Goal: Transaction & Acquisition: Purchase product/service

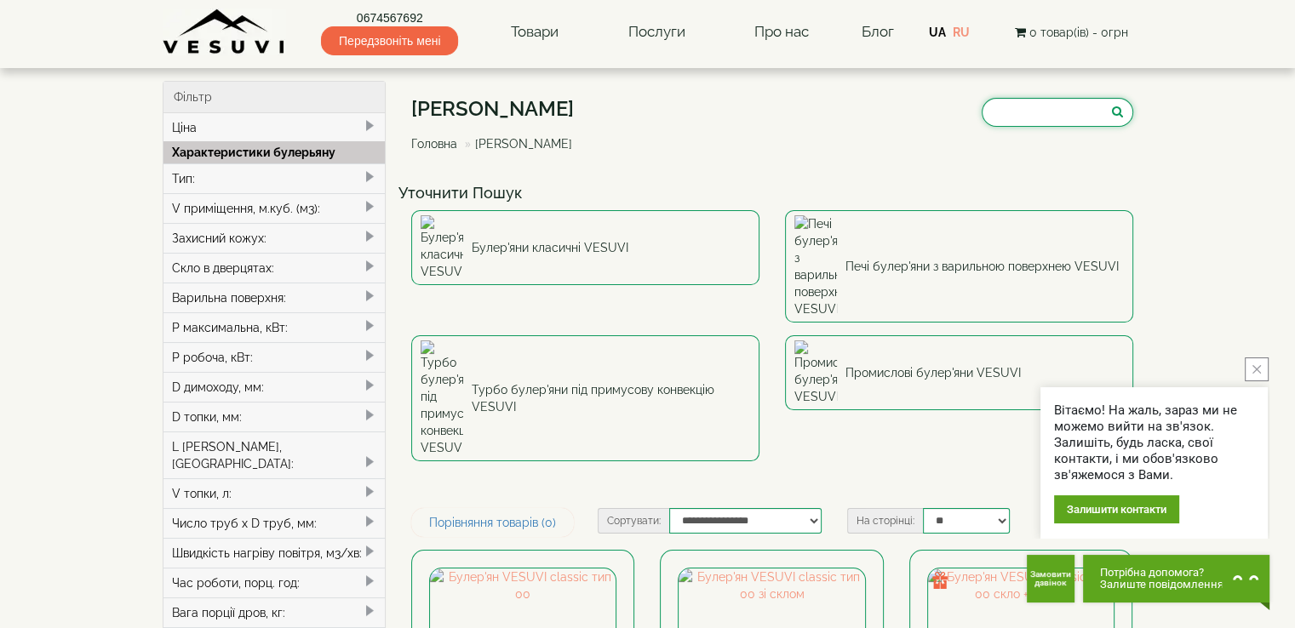
click at [982, 121] on input "search" at bounding box center [1058, 112] width 152 height 29
paste input "**********"
type input "**********"
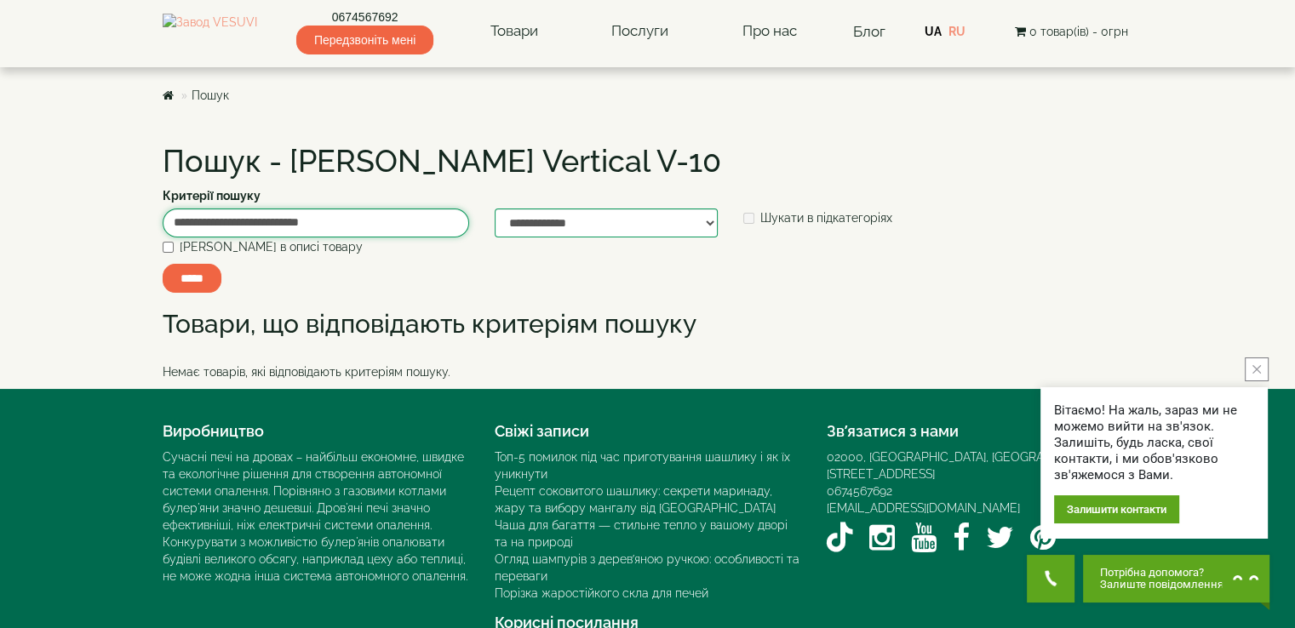
drag, startPoint x: 328, startPoint y: 225, endPoint x: 231, endPoint y: 228, distance: 97.1
click at [231, 228] on input "**********" at bounding box center [316, 223] width 306 height 29
type input "**********"
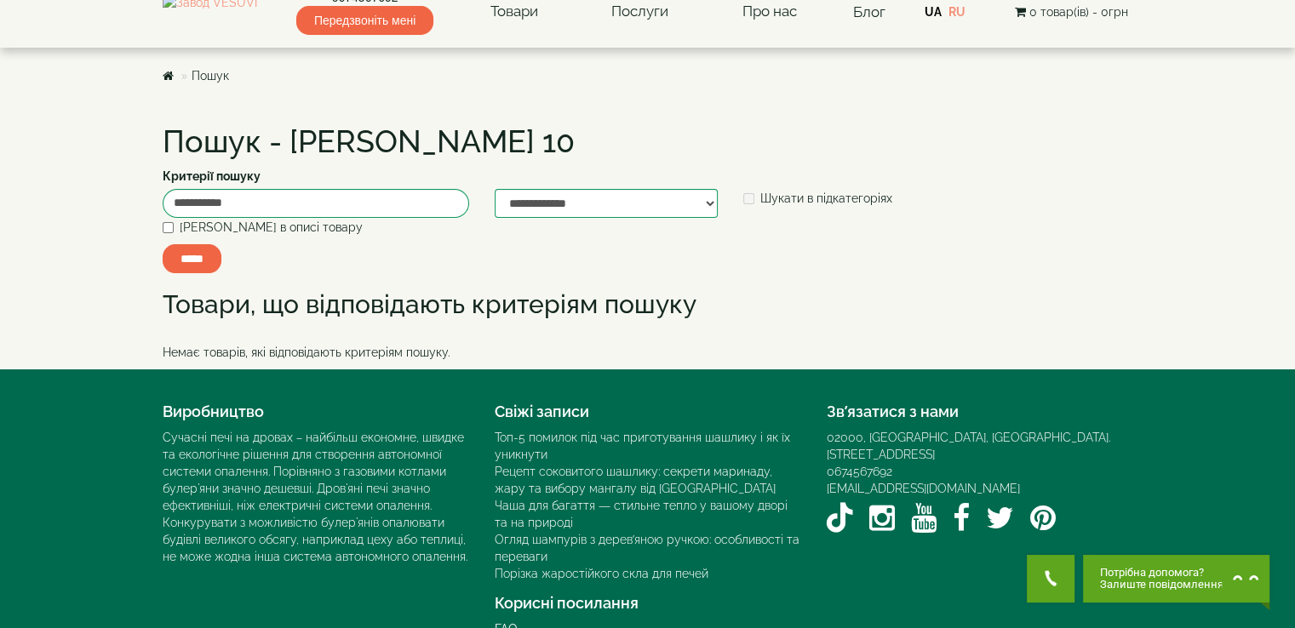
scroll to position [54, 0]
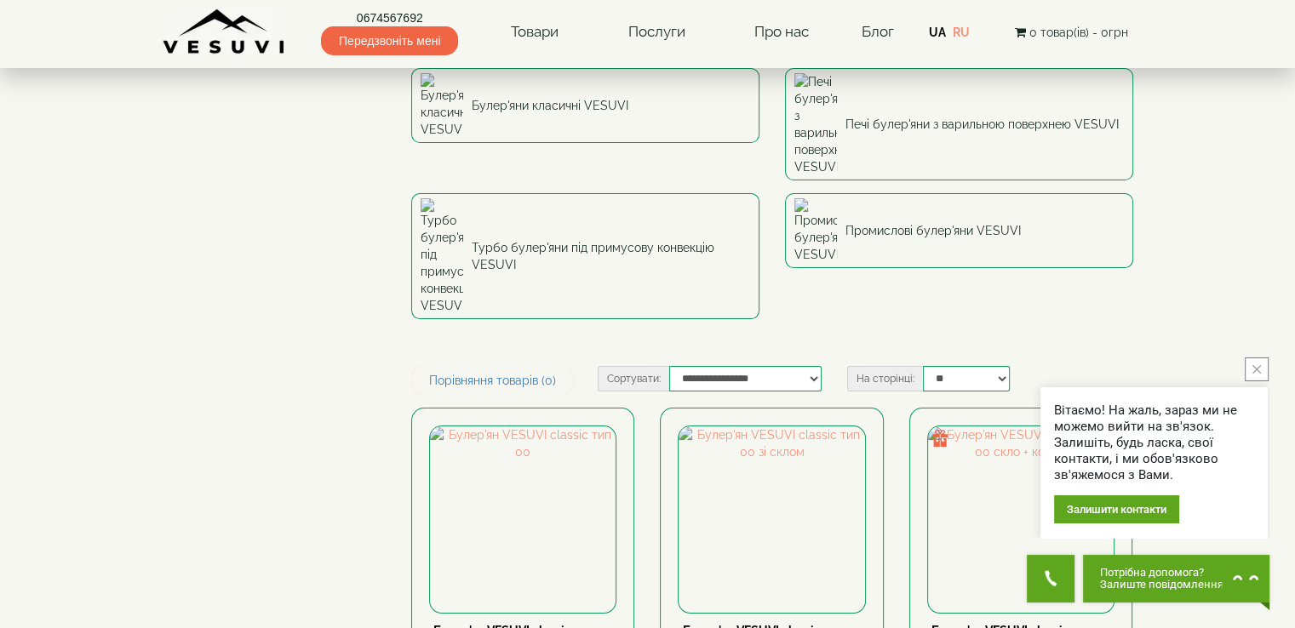
scroll to position [170, 0]
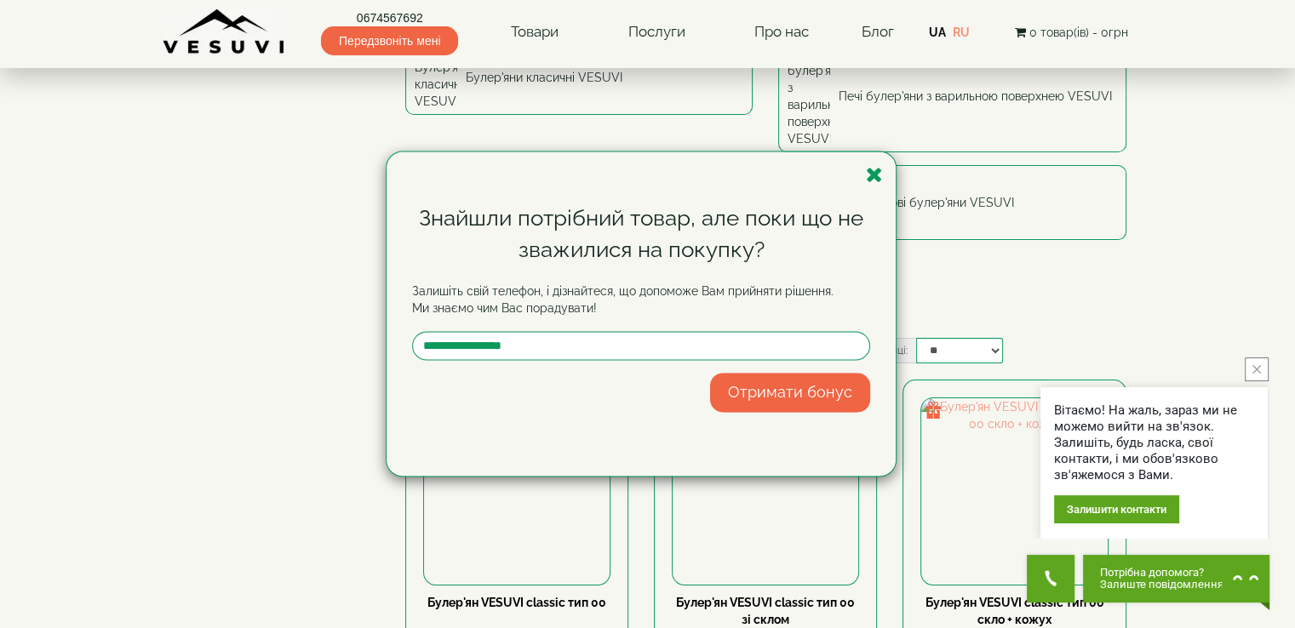
click at [873, 175] on icon "button" at bounding box center [874, 174] width 17 height 21
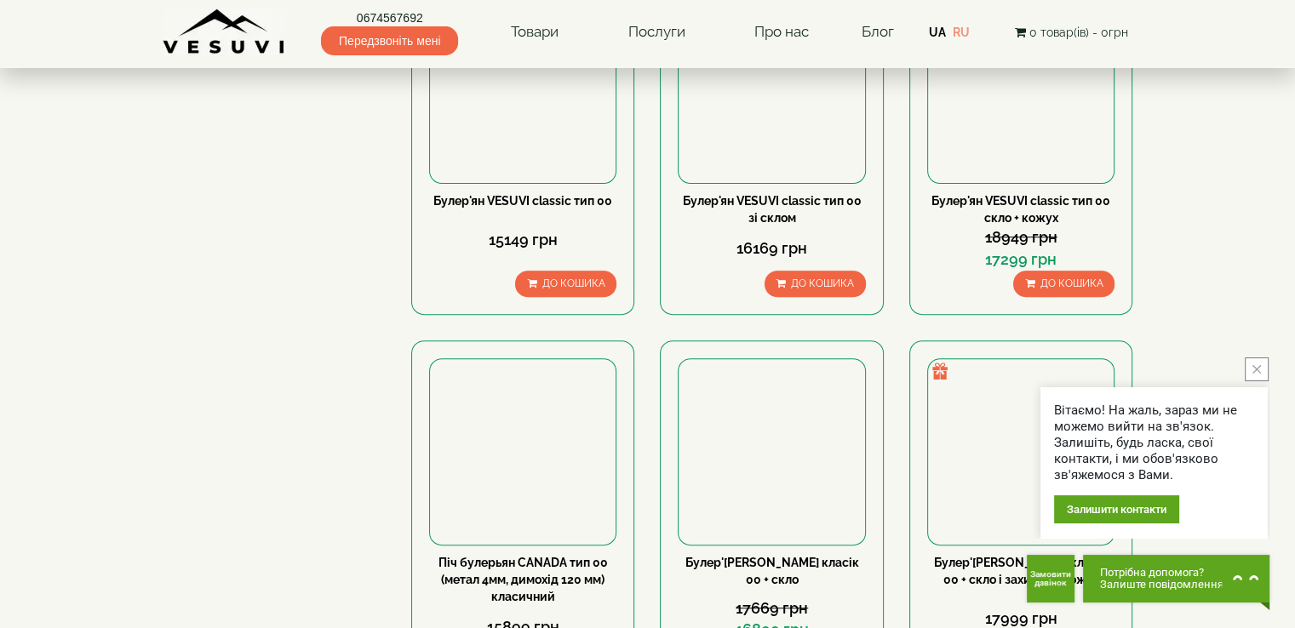
scroll to position [596, 0]
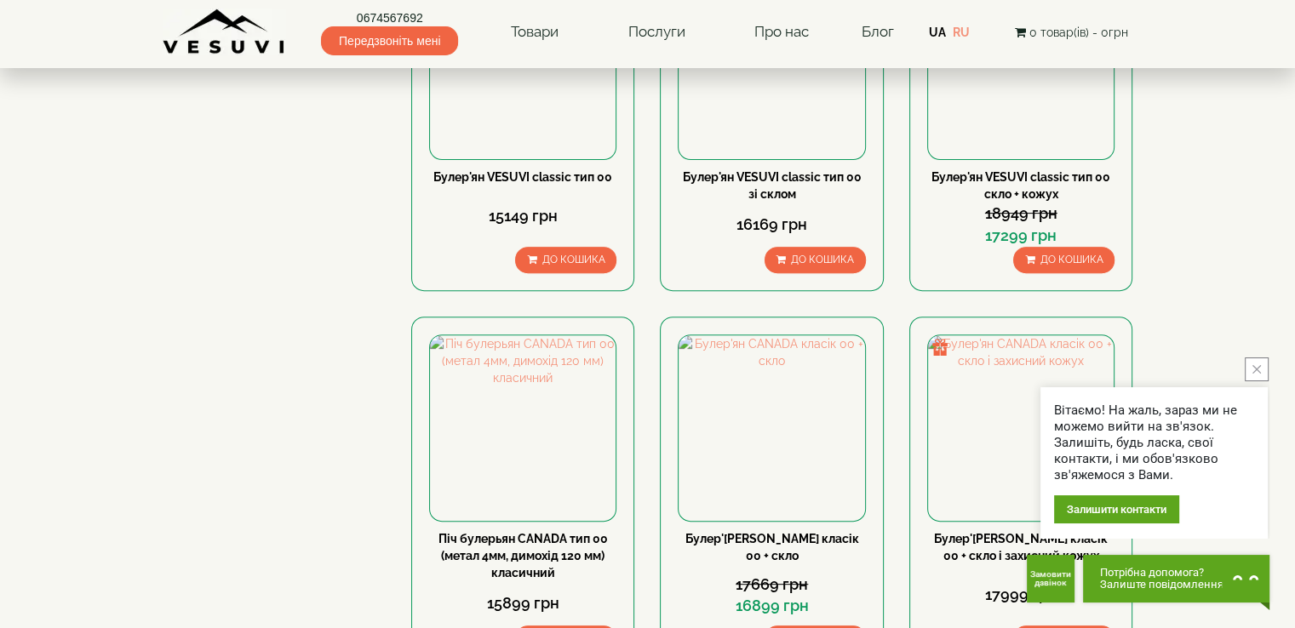
click at [1258, 369] on icon "close button" at bounding box center [1256, 369] width 9 height 9
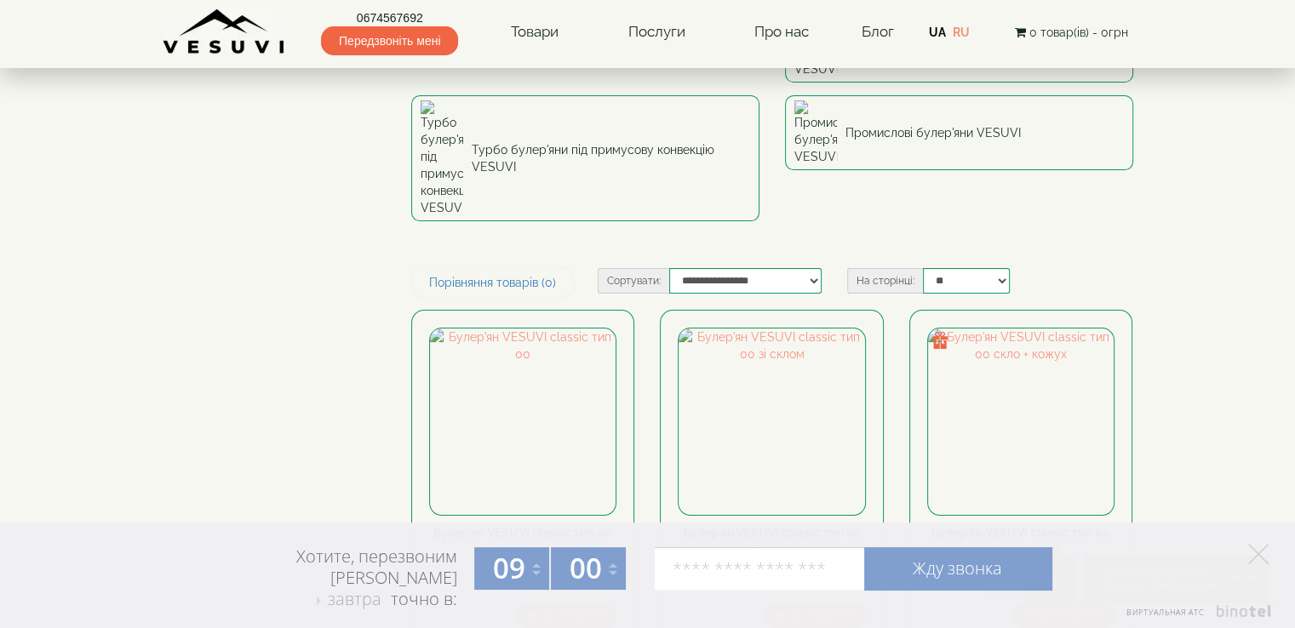
scroll to position [341, 0]
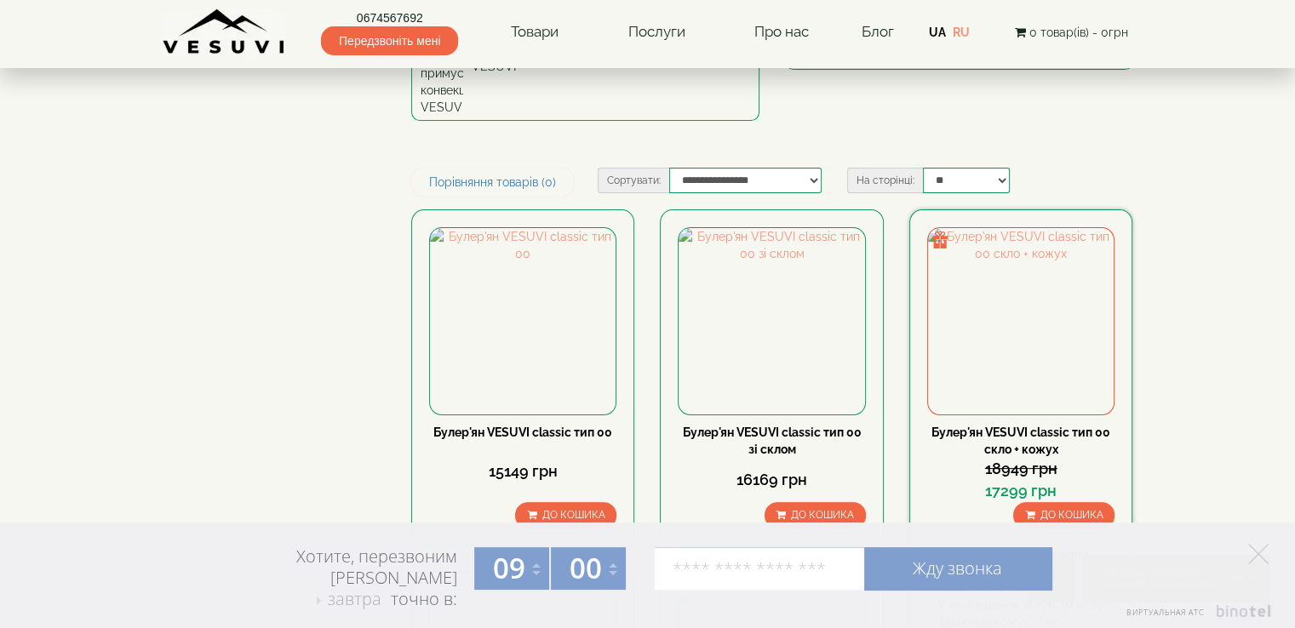
click at [1023, 426] on link "Булер'ян VESUVI classic тип 00 скло + кожух" at bounding box center [1020, 441] width 179 height 31
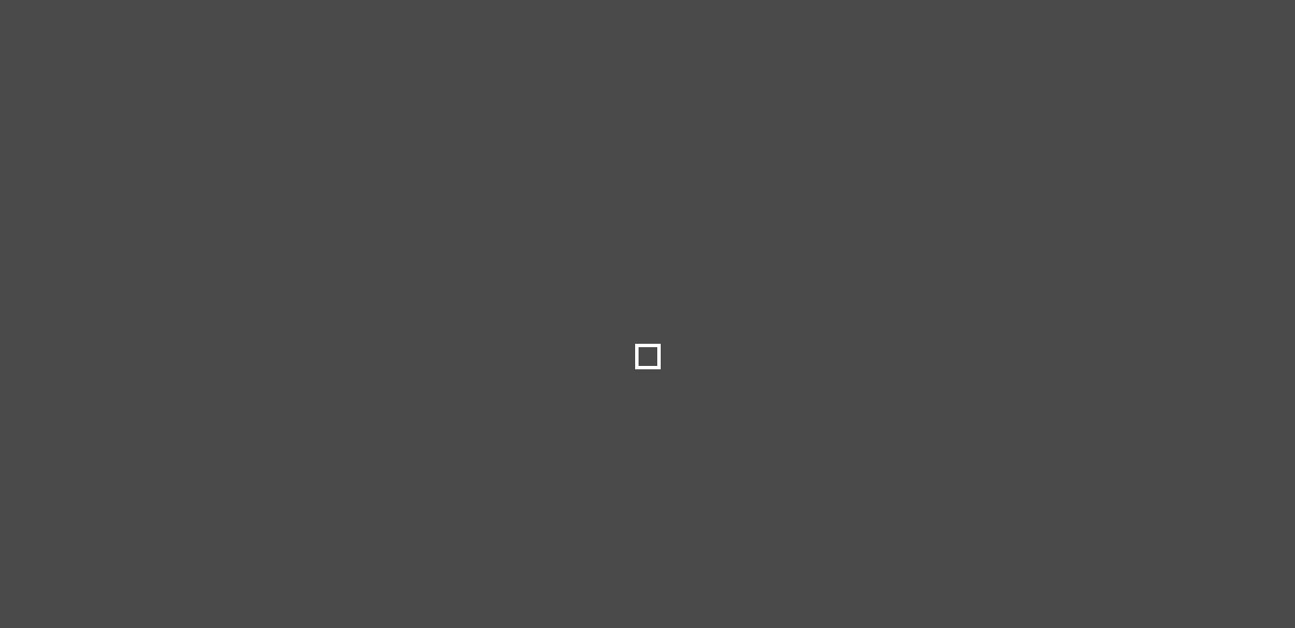
select select
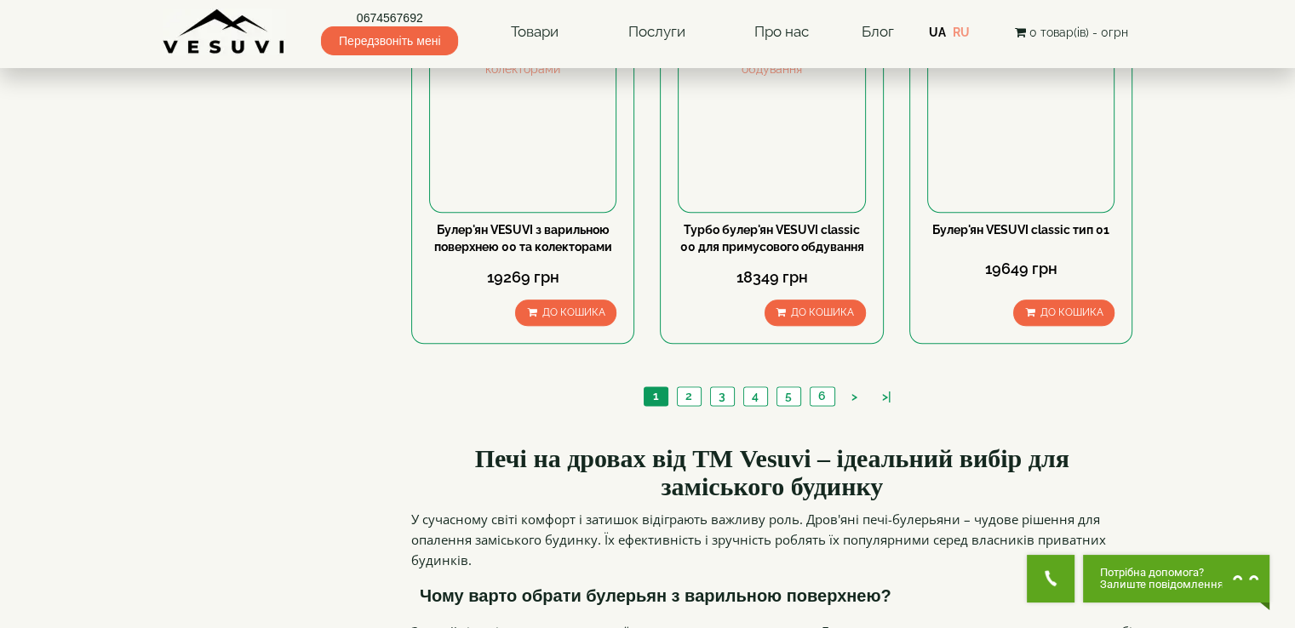
scroll to position [1958, 0]
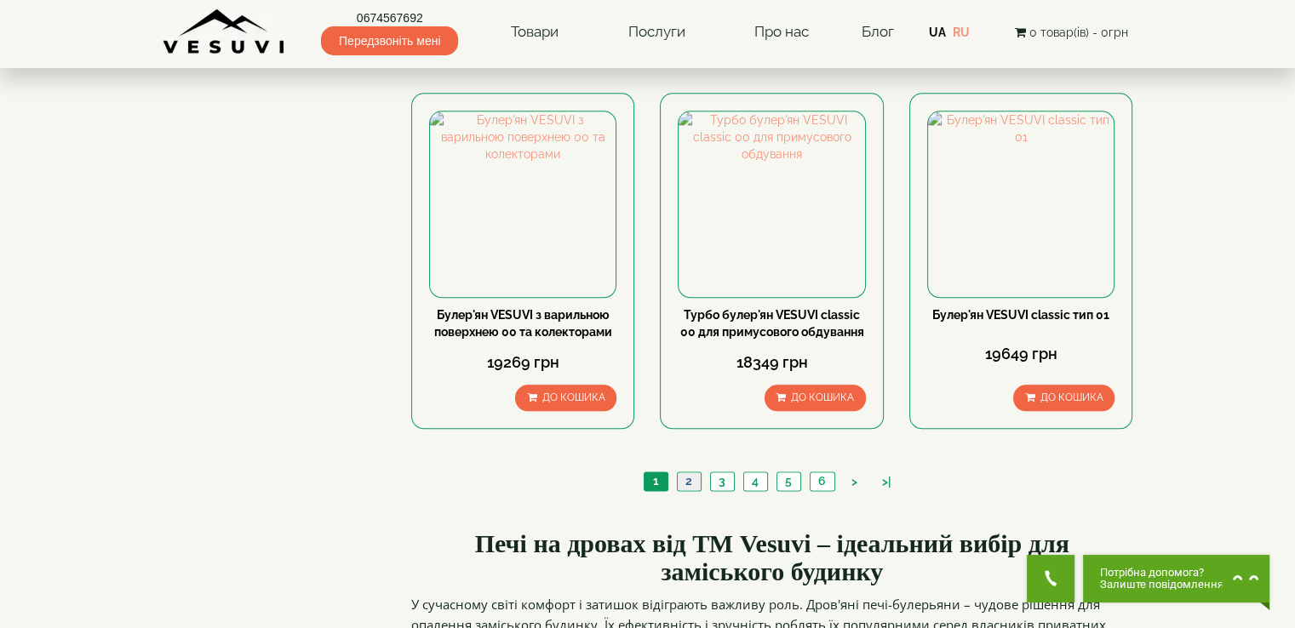
click at [686, 473] on link "2" at bounding box center [689, 482] width 24 height 18
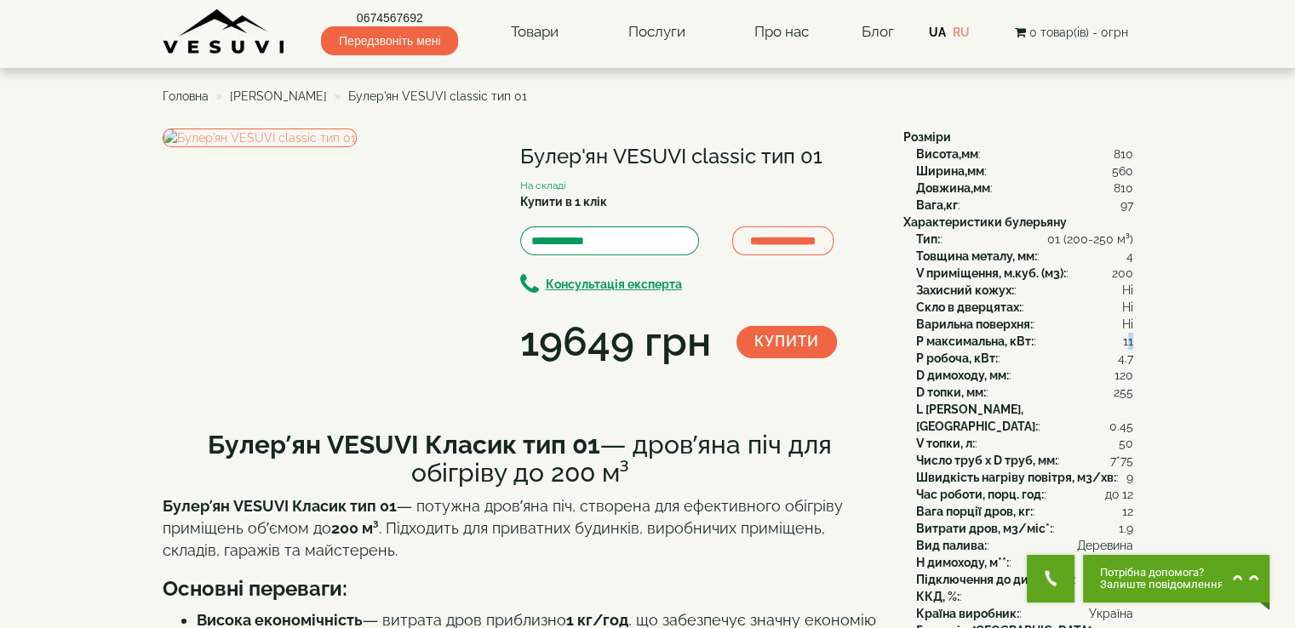
click at [1126, 341] on span "11" at bounding box center [1128, 341] width 10 height 17
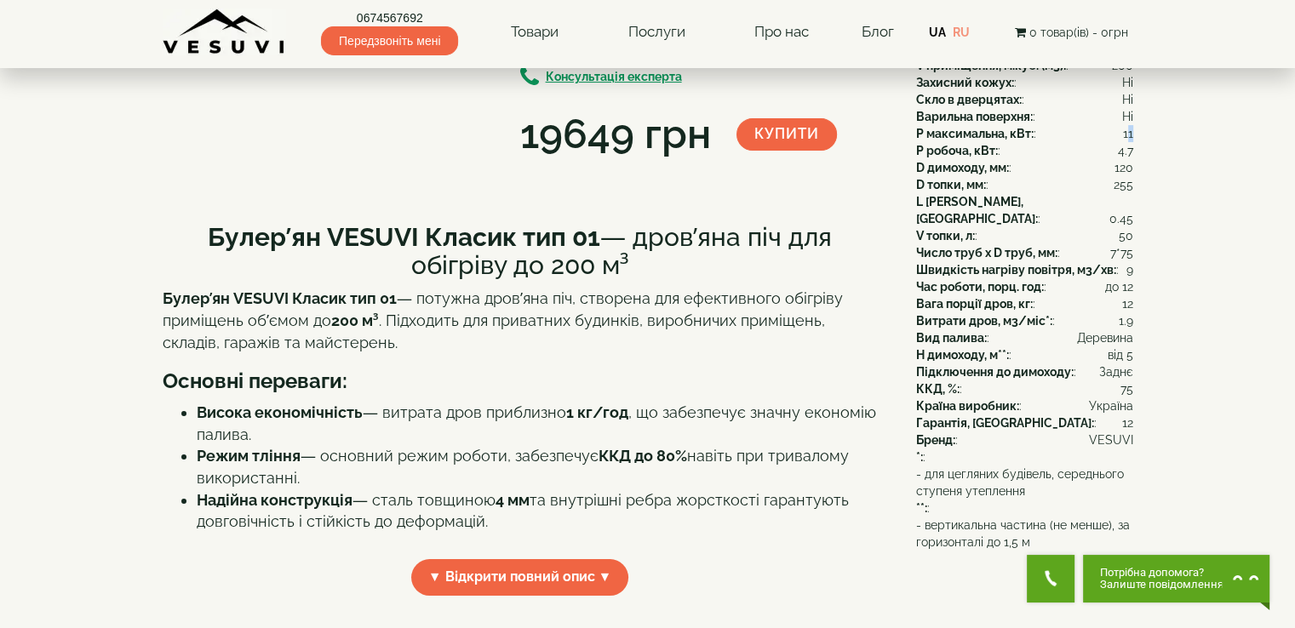
scroll to position [170, 0]
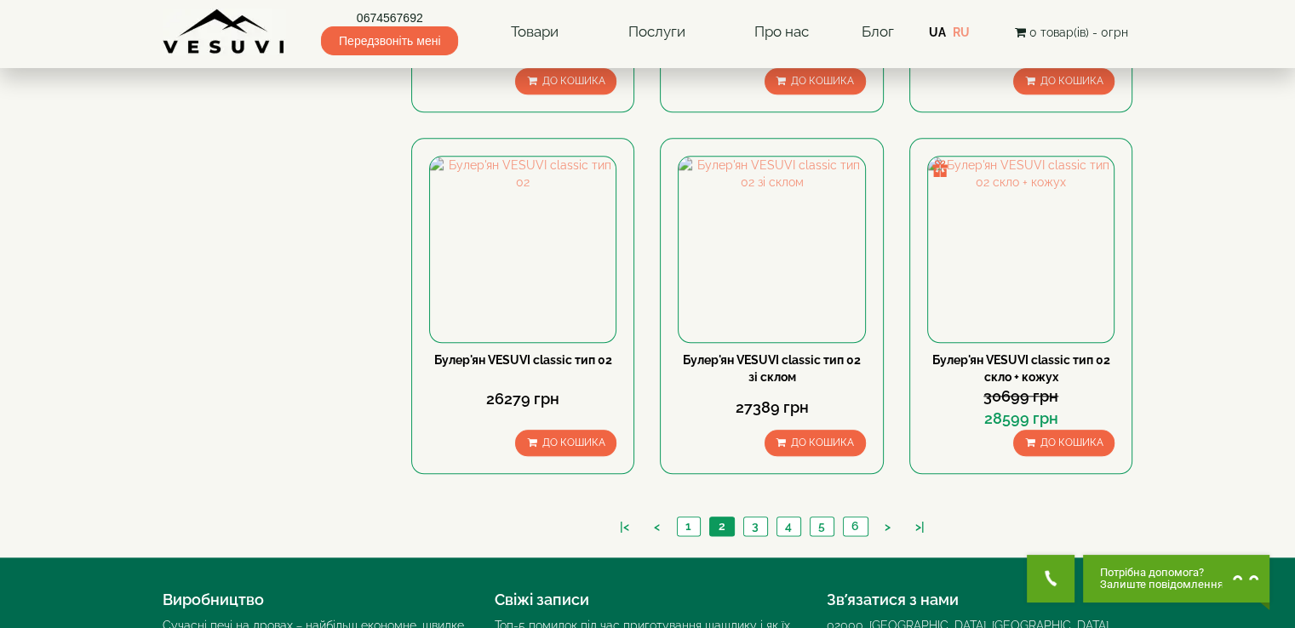
scroll to position [1984, 0]
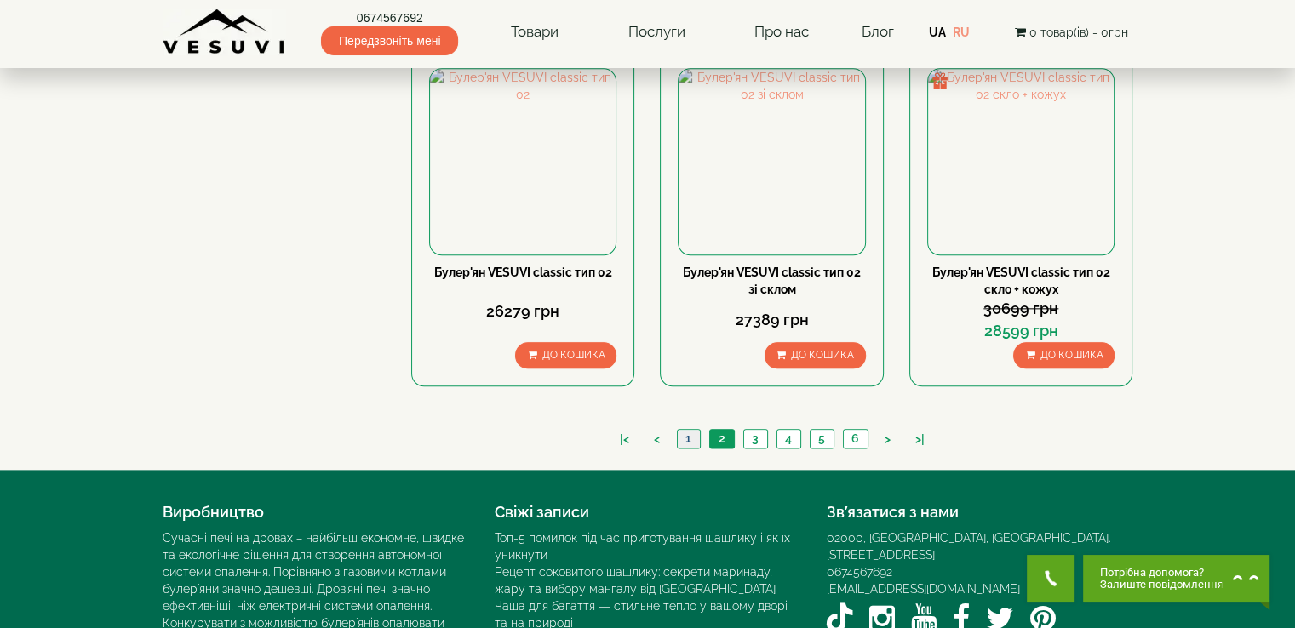
click at [692, 430] on link "1" at bounding box center [688, 439] width 23 height 18
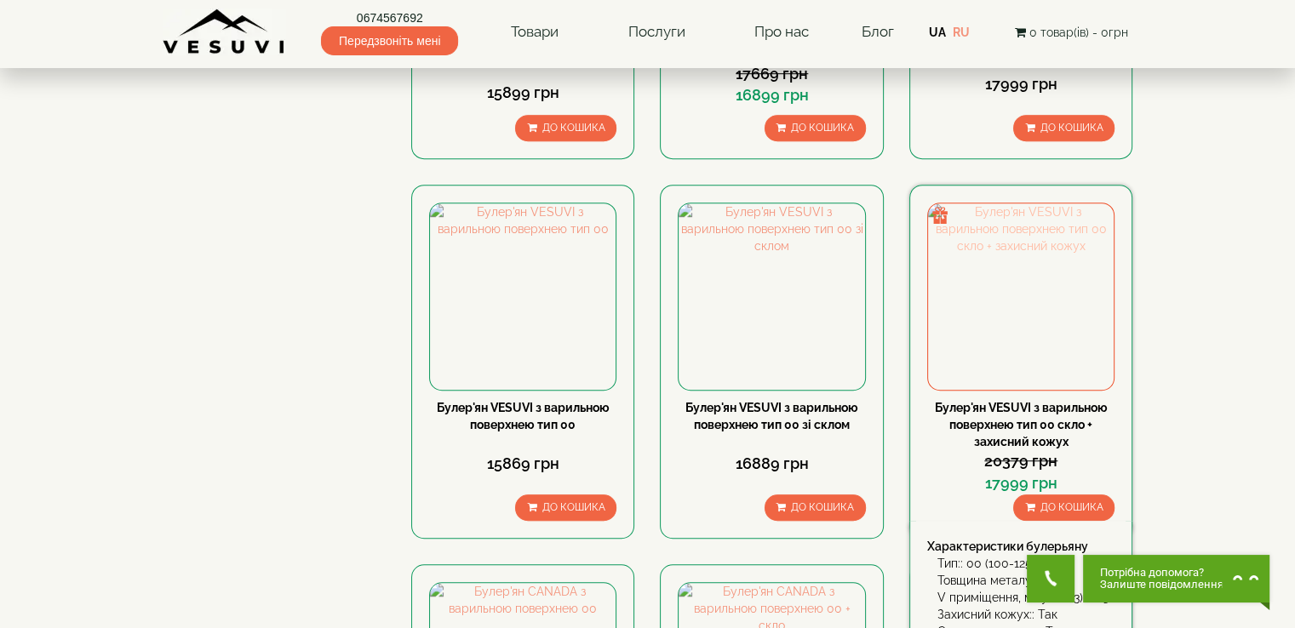
scroll to position [1107, 0]
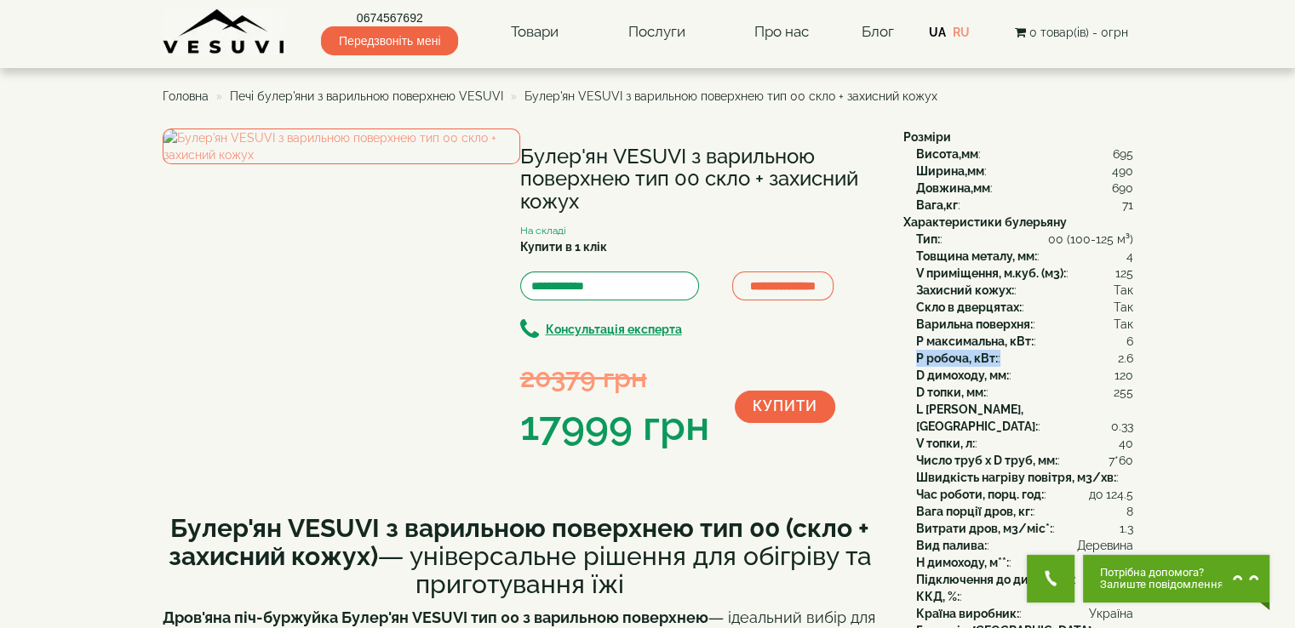
drag, startPoint x: 912, startPoint y: 356, endPoint x: 1138, endPoint y: 352, distance: 226.5
drag, startPoint x: 906, startPoint y: 335, endPoint x: 1161, endPoint y: 333, distance: 255.4
